Goal: Check status: Check status

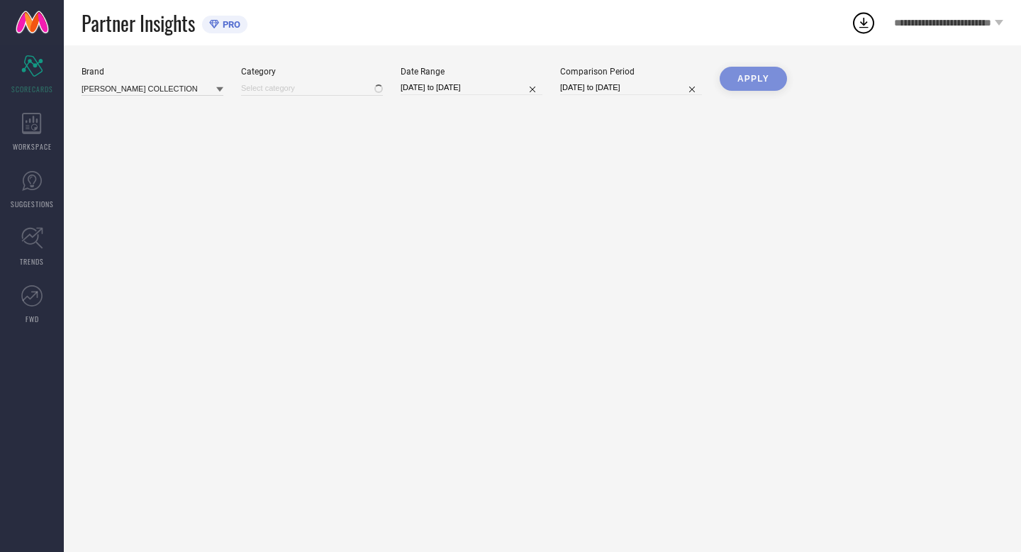
type input "All"
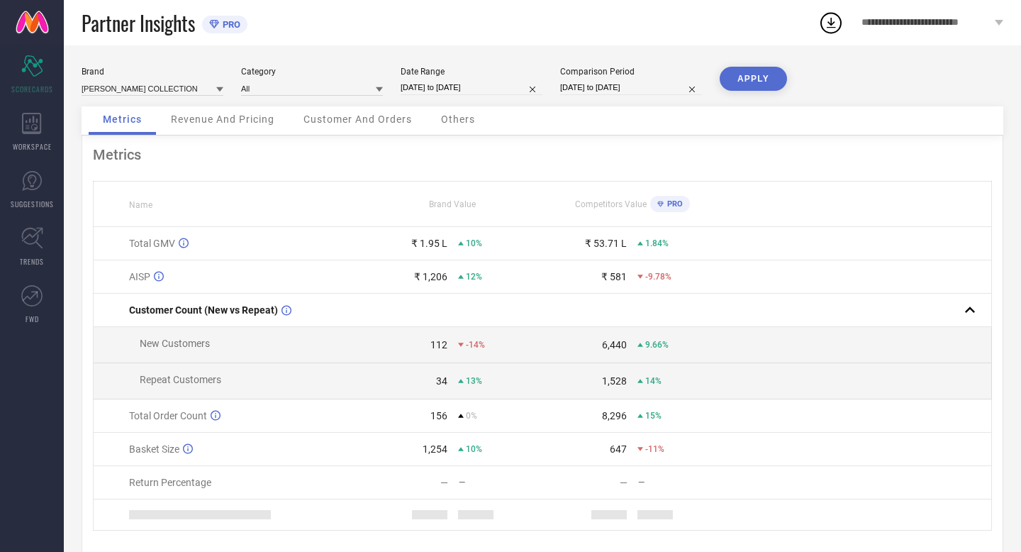
click at [506, 84] on input "[DATE] to [DATE]" at bounding box center [472, 87] width 142 height 15
select select "8"
select select "2025"
select select "9"
select select "2025"
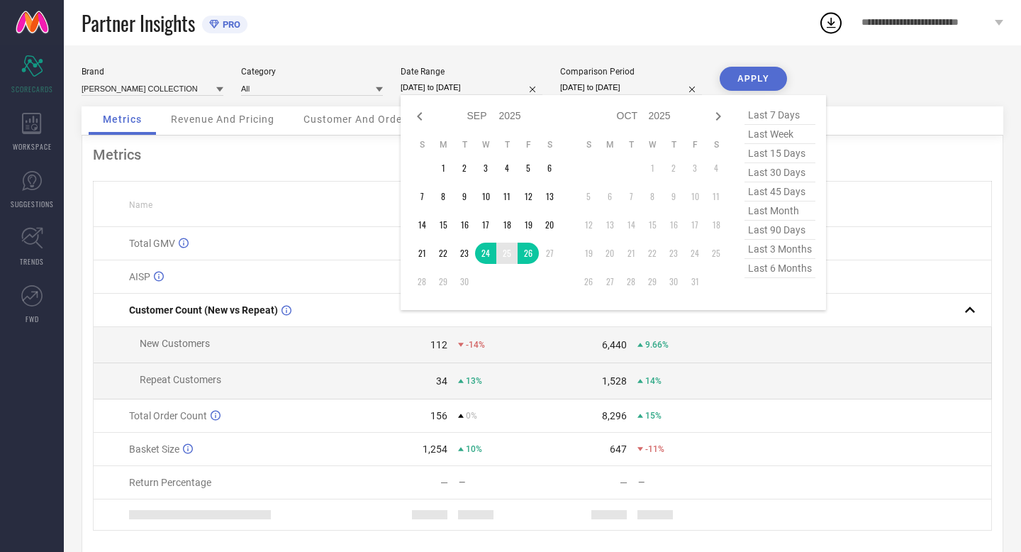
click at [511, 256] on td "25" at bounding box center [506, 253] width 21 height 21
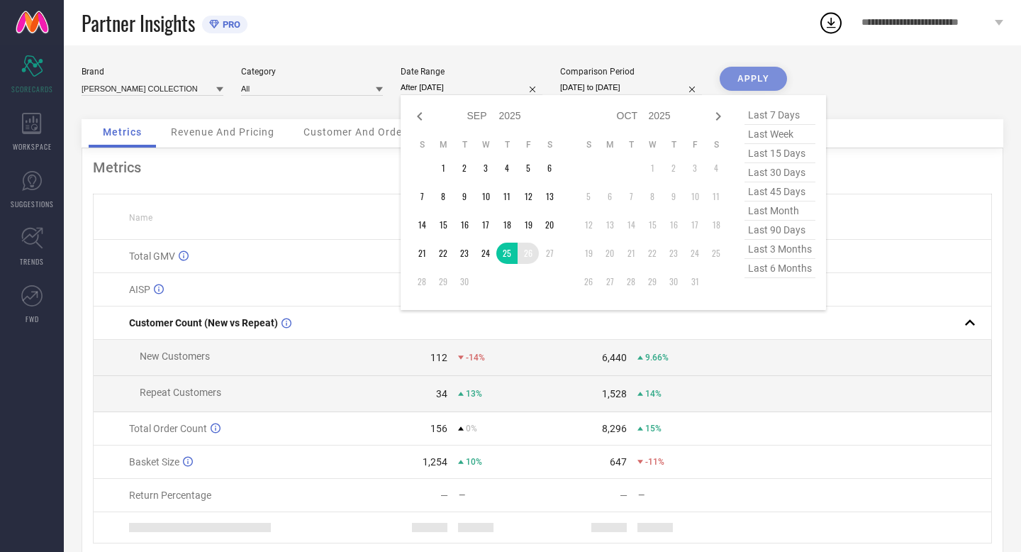
type input "[DATE] to [DATE]"
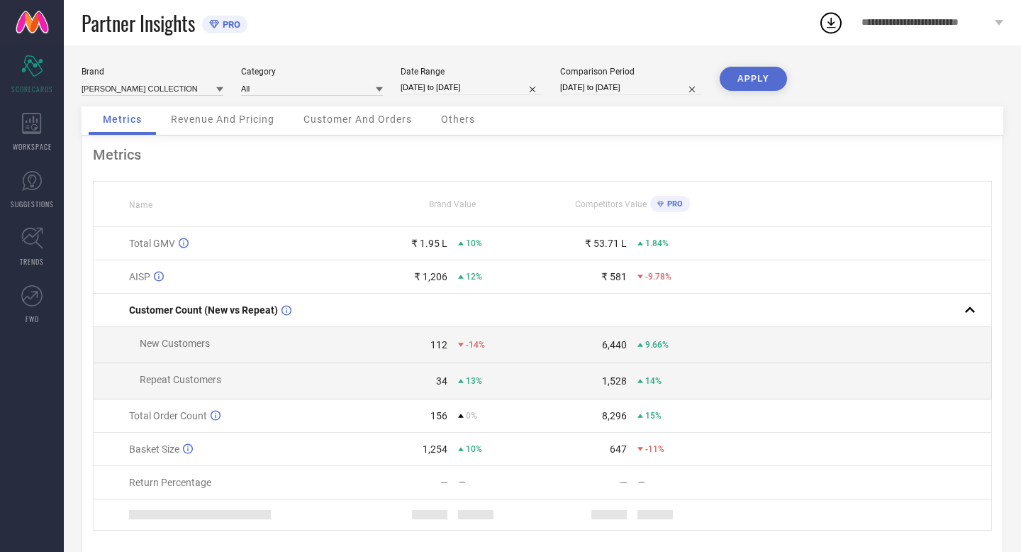
click at [654, 86] on input "[DATE] to [DATE]" at bounding box center [631, 87] width 142 height 15
select select "8"
select select "2024"
select select "9"
select select "2024"
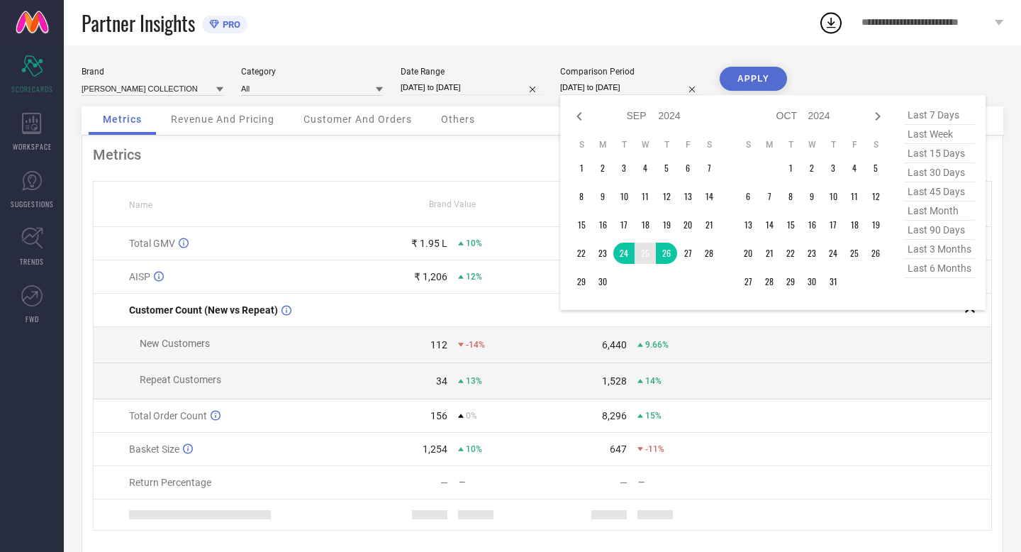
click at [649, 250] on td "25" at bounding box center [645, 253] width 21 height 21
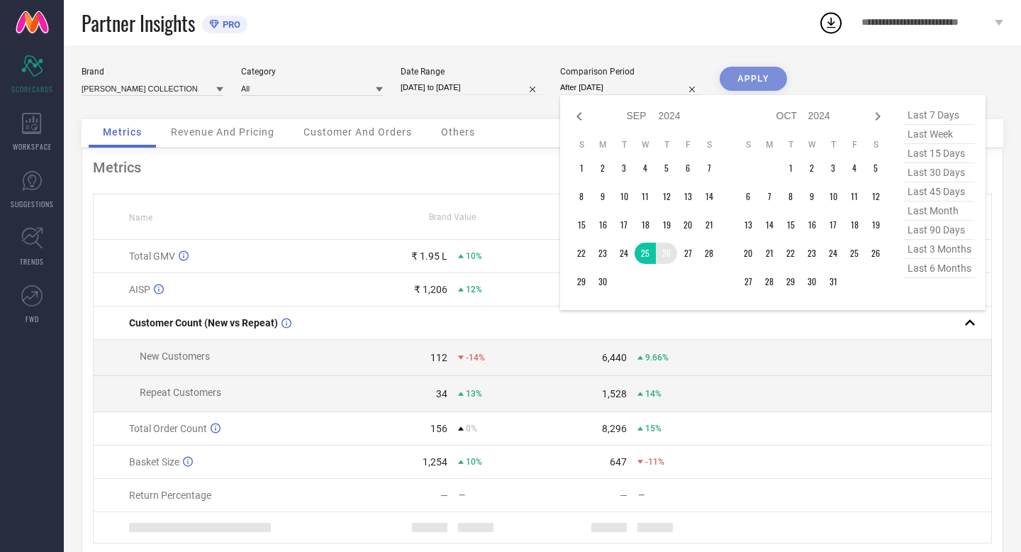
type input "[DATE] to [DATE]"
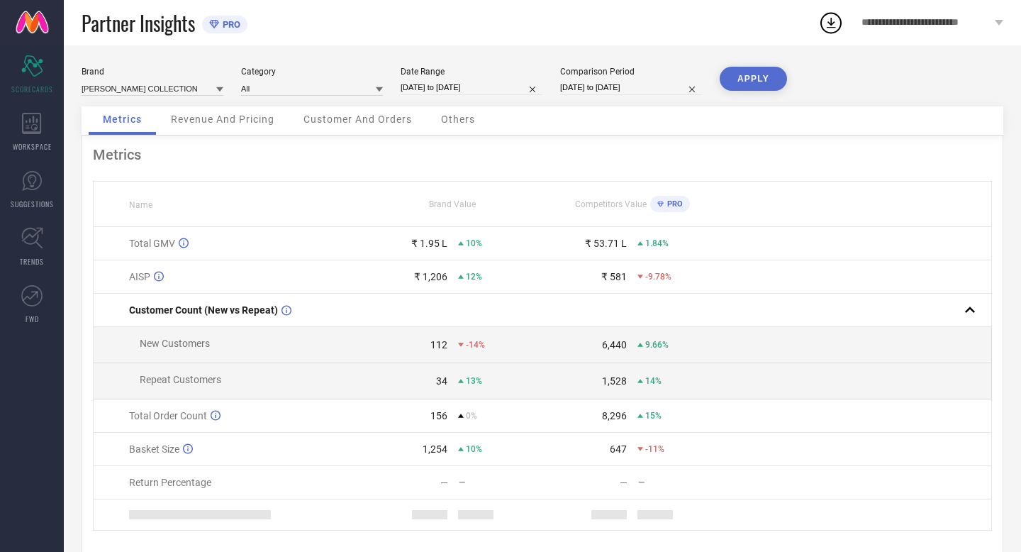
click at [743, 79] on button "APPLY" at bounding box center [753, 79] width 67 height 24
